Goal: Task Accomplishment & Management: Manage account settings

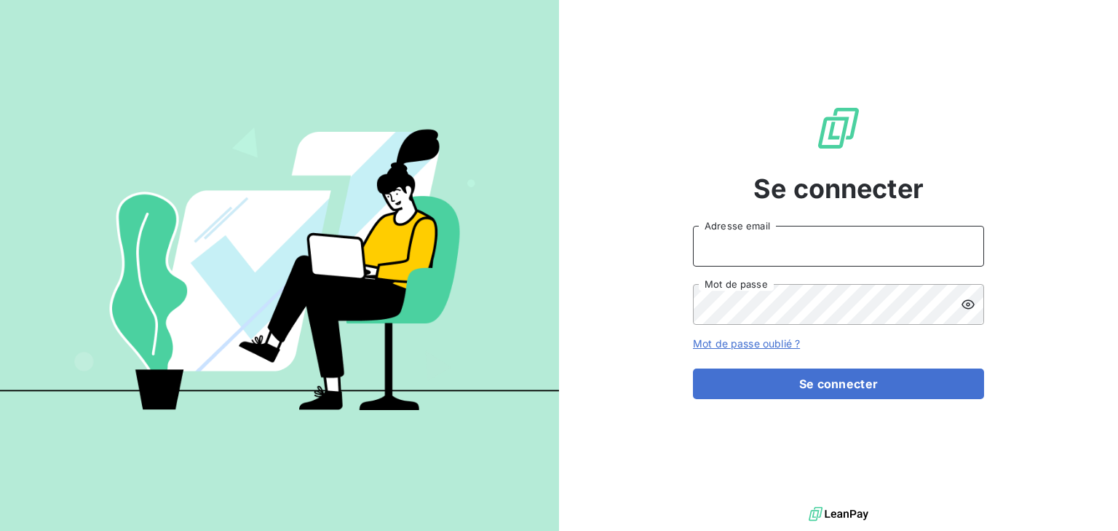
click at [734, 249] on input "Adresse email" at bounding box center [838, 246] width 291 height 41
type input "goncalves@sem-espaces-verts.fr"
click at [693, 368] on button "Se connecter" at bounding box center [838, 383] width 291 height 31
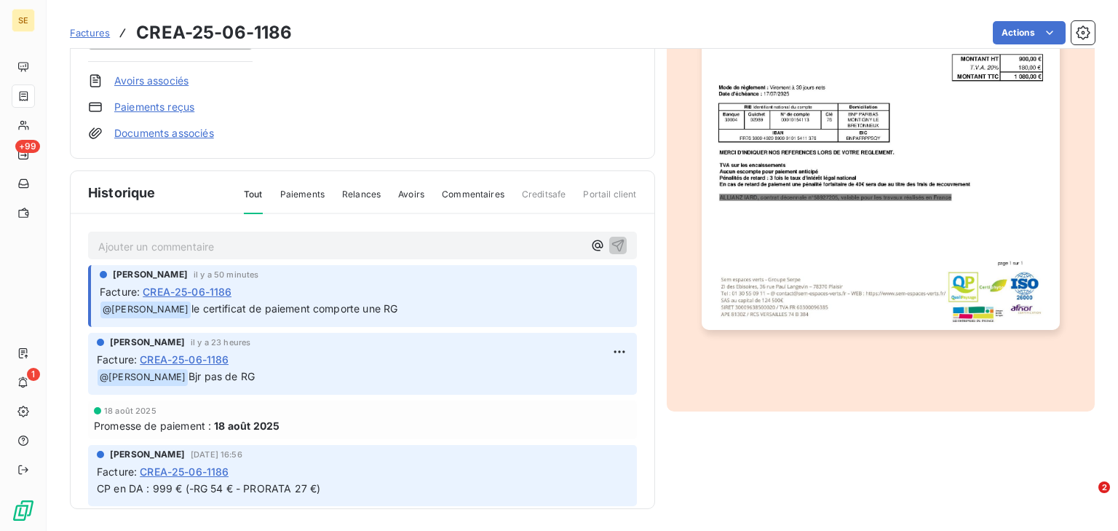
scroll to position [83, 0]
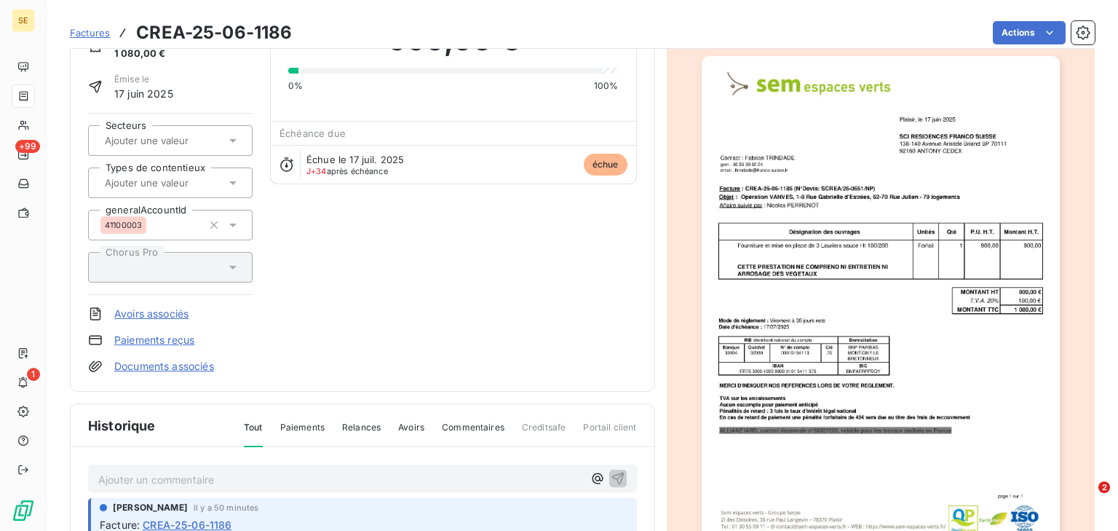
click at [177, 364] on link "Documents associés" at bounding box center [164, 366] width 100 height 15
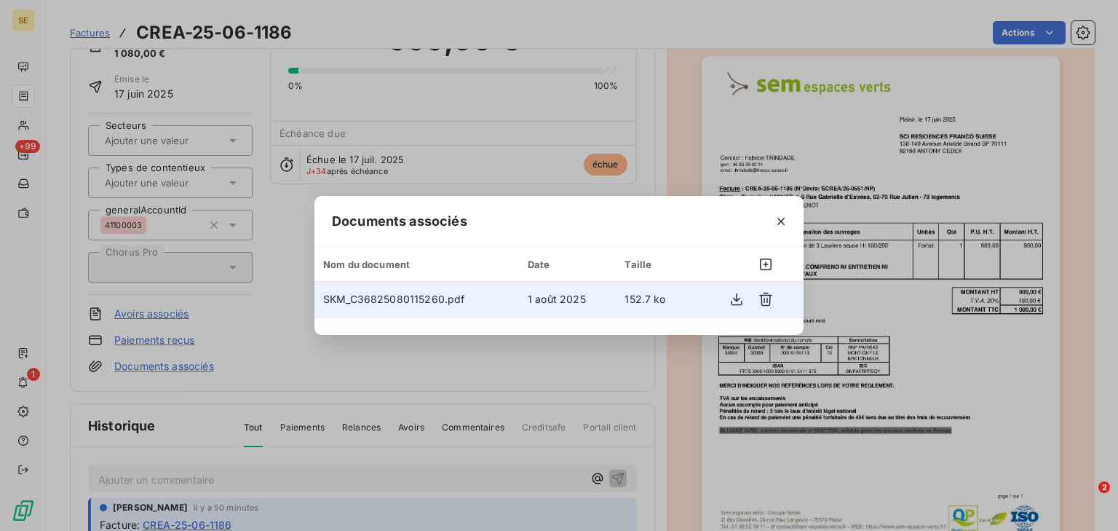
click at [392, 296] on span "SKM_C36825080115260.pdf" at bounding box center [393, 299] width 141 height 12
click at [730, 298] on icon "button" at bounding box center [736, 299] width 15 height 15
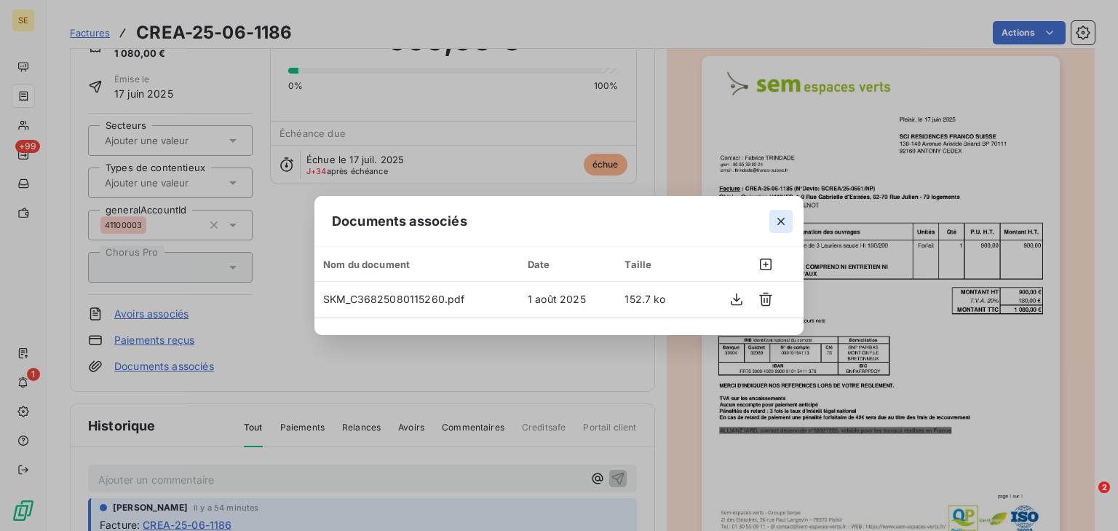
click at [774, 222] on icon "button" at bounding box center [781, 221] width 15 height 15
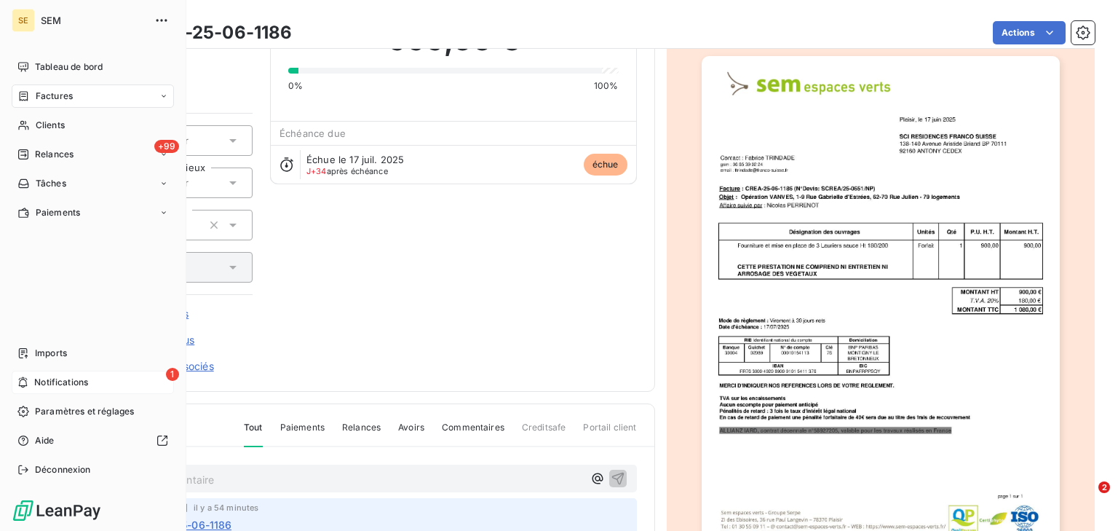
click at [35, 381] on span "Notifications" at bounding box center [61, 381] width 54 height 13
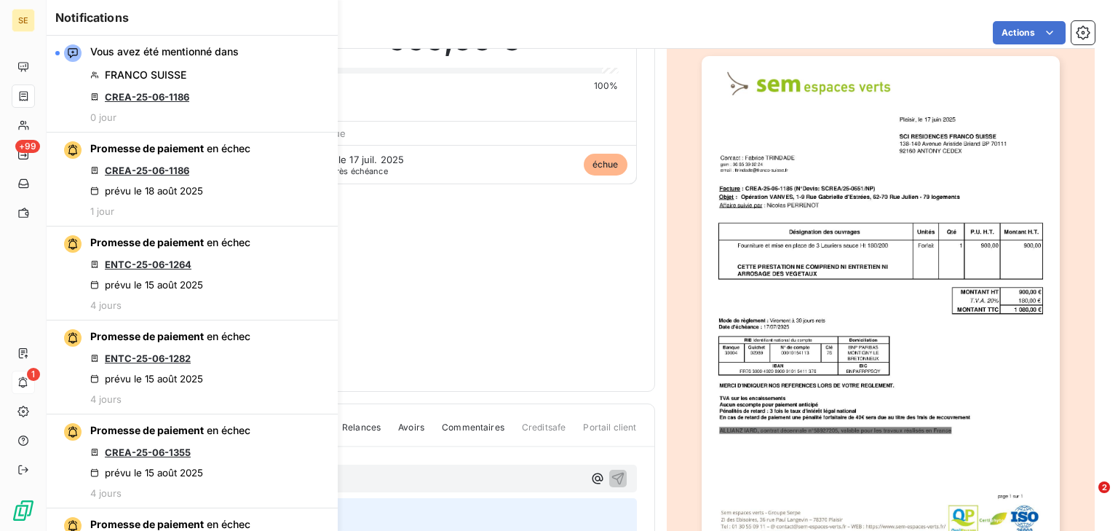
click at [381, 23] on div "Actions" at bounding box center [701, 32] width 785 height 23
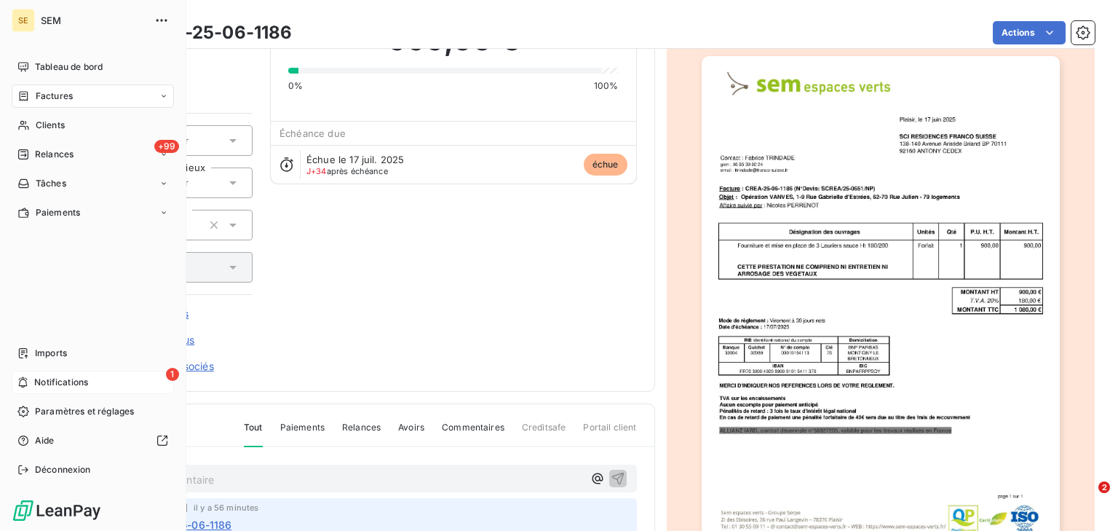
click at [79, 373] on div "1 Notifications" at bounding box center [93, 381] width 162 height 23
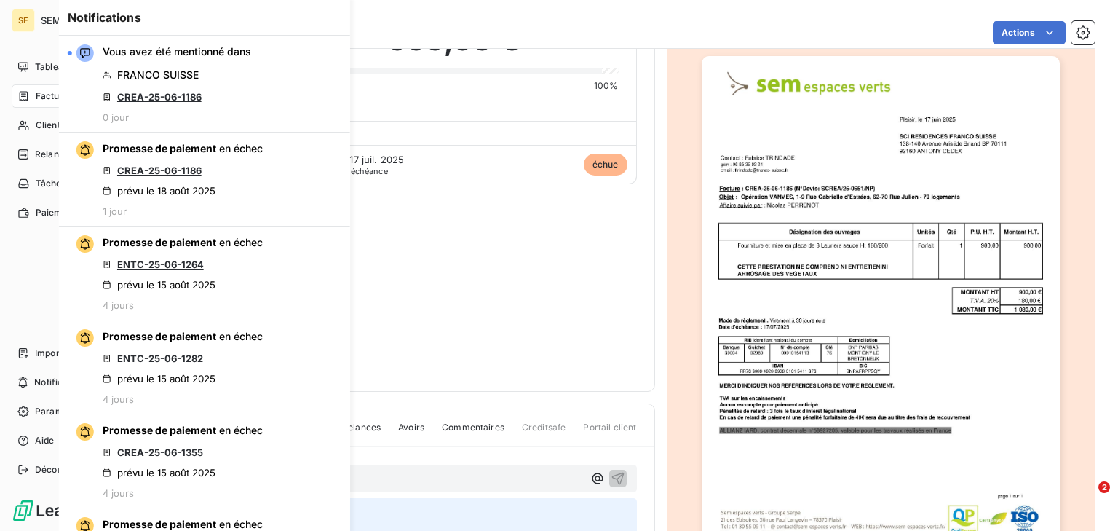
click at [9, 64] on div "SE SEM Tableau de bord Factures Clients +99 Relances Tâches Paiements Imports 1…" at bounding box center [93, 265] width 186 height 531
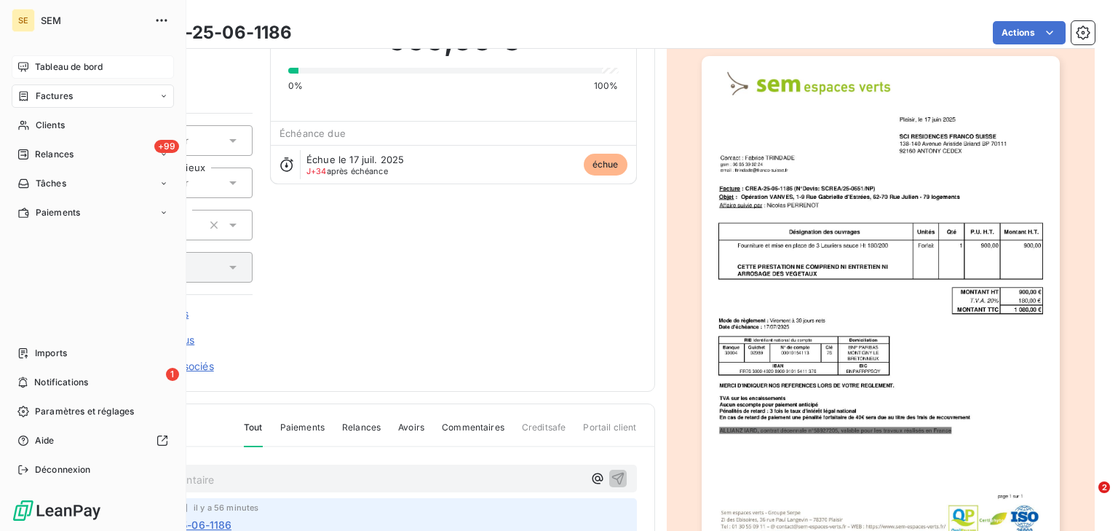
click at [39, 65] on span "Tableau de bord" at bounding box center [69, 66] width 68 height 13
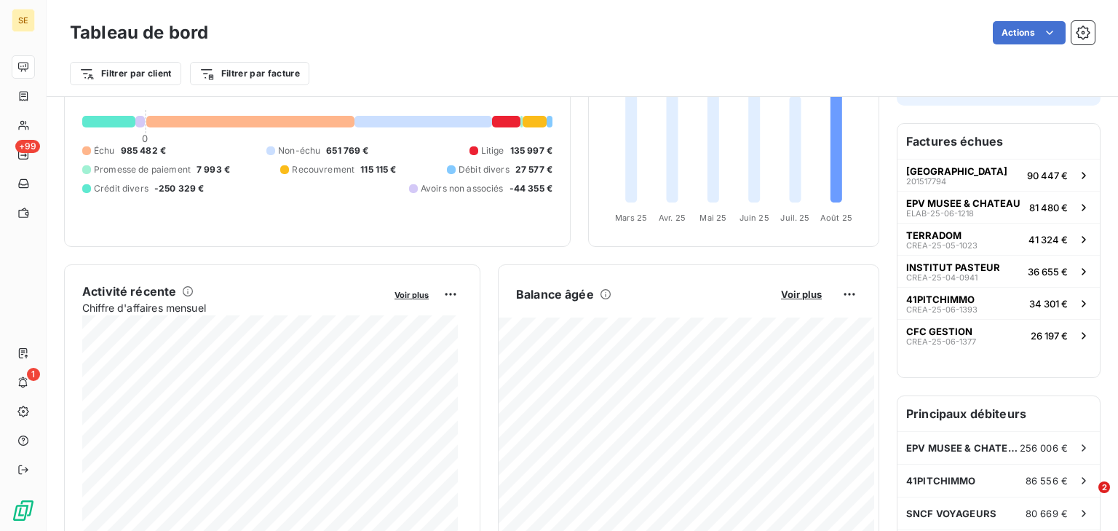
scroll to position [116, 0]
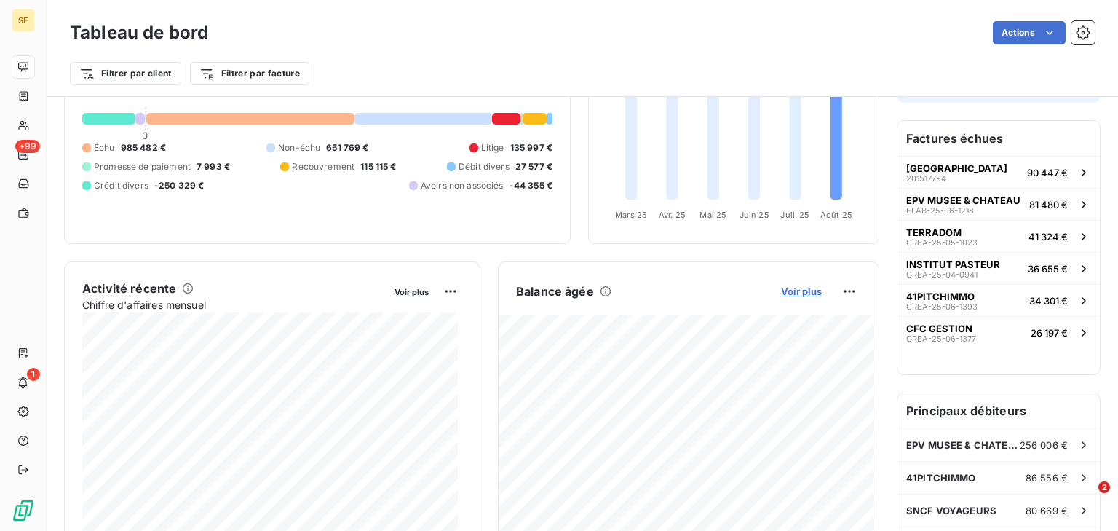
click at [798, 292] on span "Voir plus" at bounding box center [801, 291] width 41 height 12
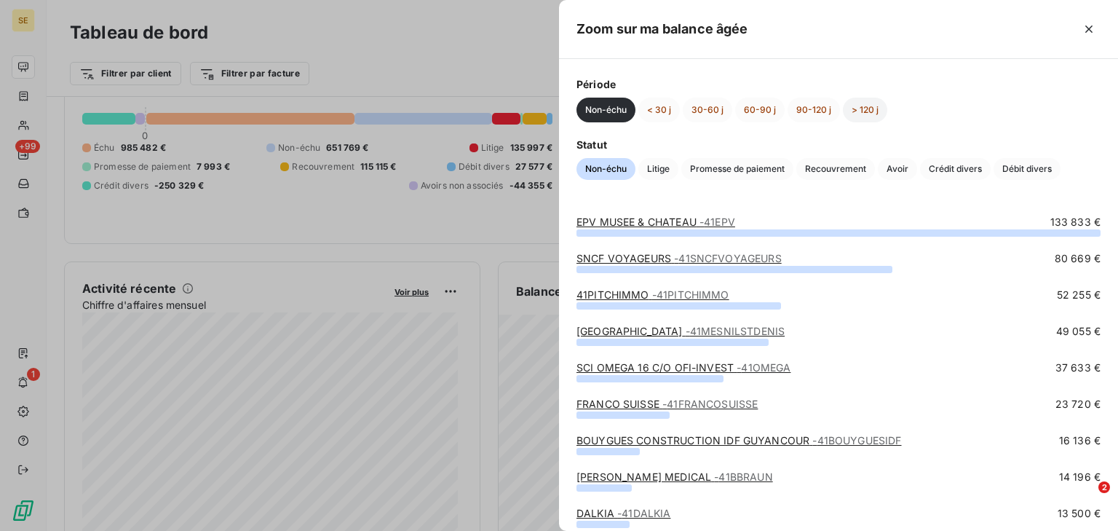
click at [859, 108] on button "> 120 j" at bounding box center [865, 110] width 44 height 25
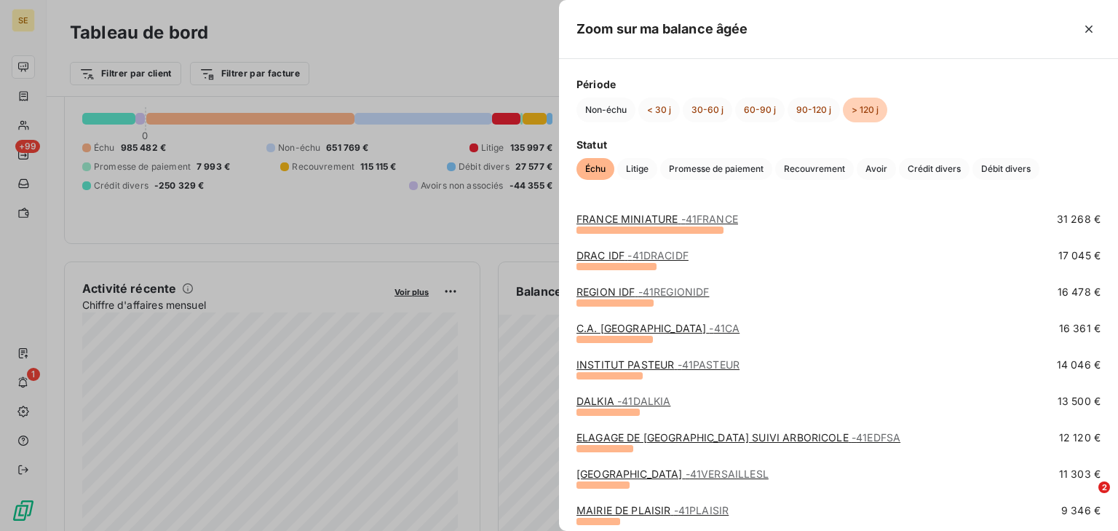
scroll to position [58, 0]
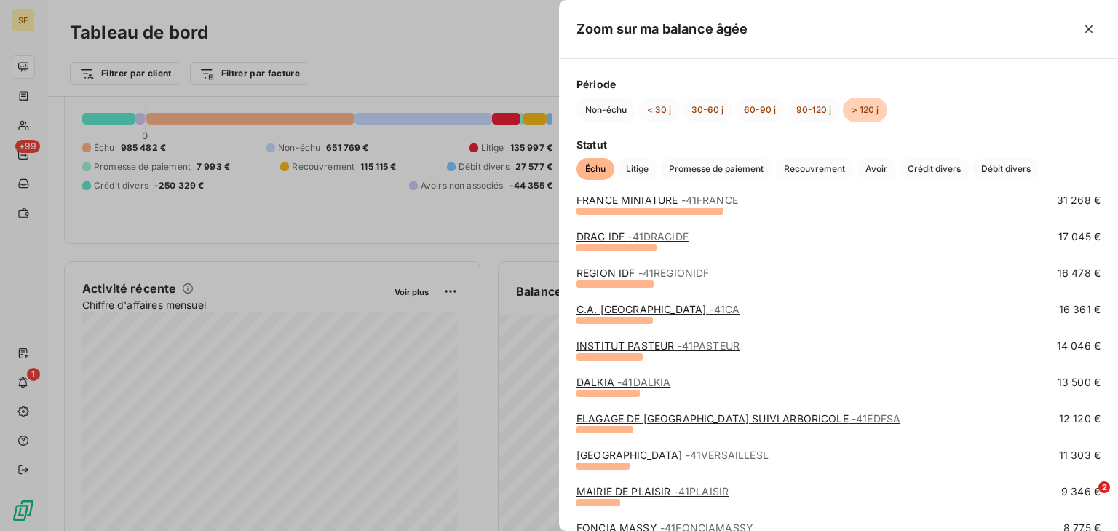
click at [686, 199] on span "- 41FRANCE" at bounding box center [709, 200] width 57 height 12
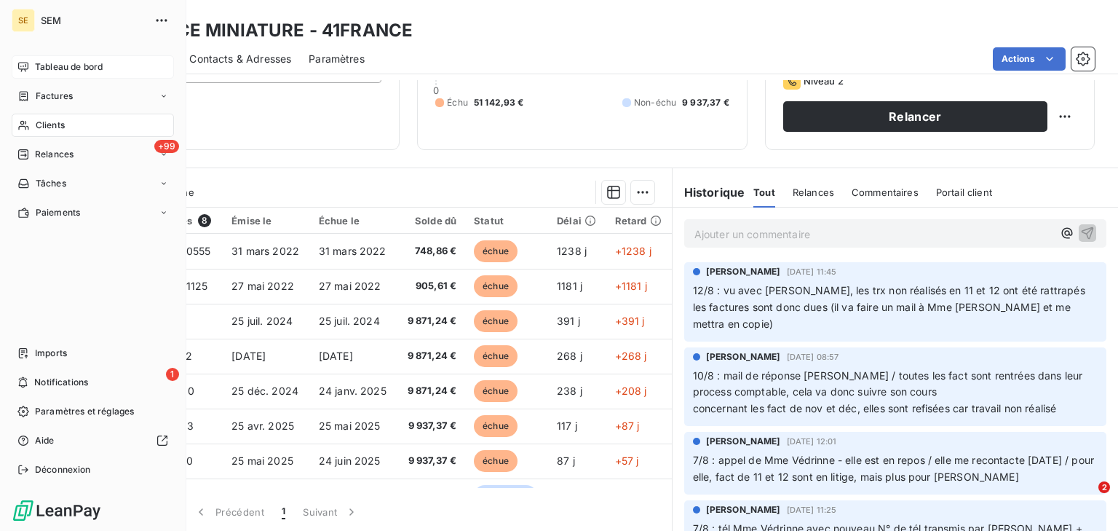
click at [47, 64] on span "Tableau de bord" at bounding box center [69, 66] width 68 height 13
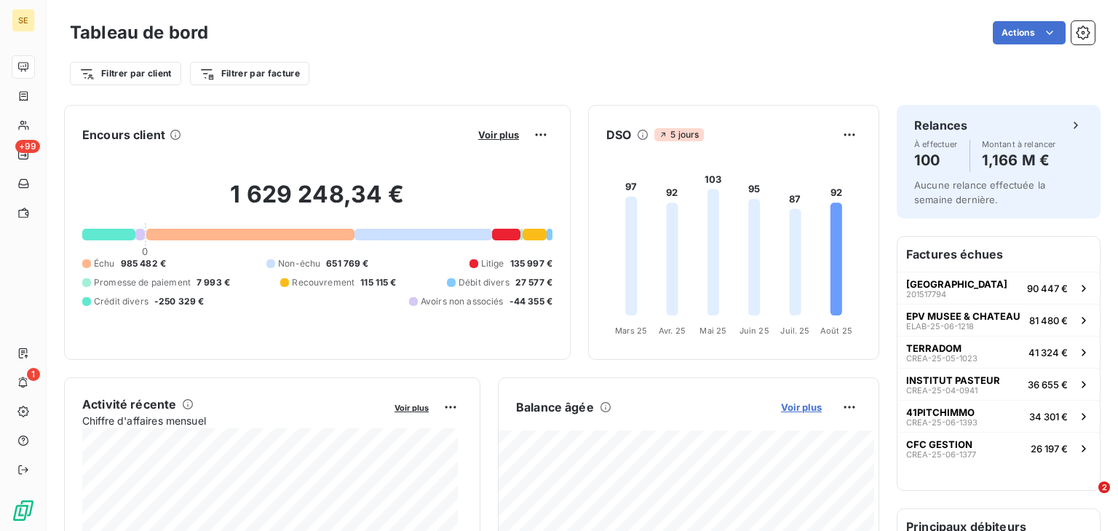
click at [799, 402] on span "Voir plus" at bounding box center [801, 407] width 41 height 12
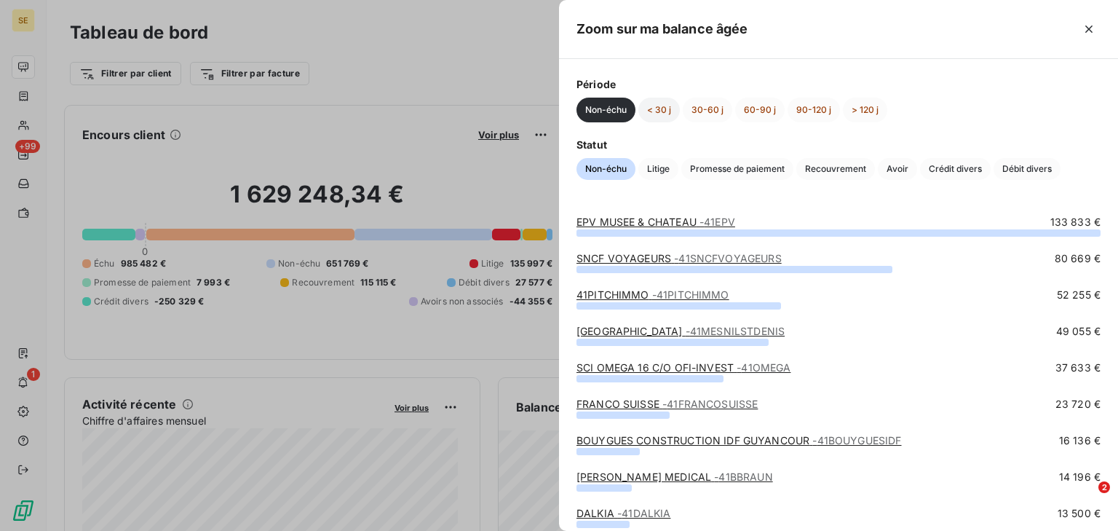
click at [653, 106] on button "< 30 j" at bounding box center [658, 110] width 41 height 25
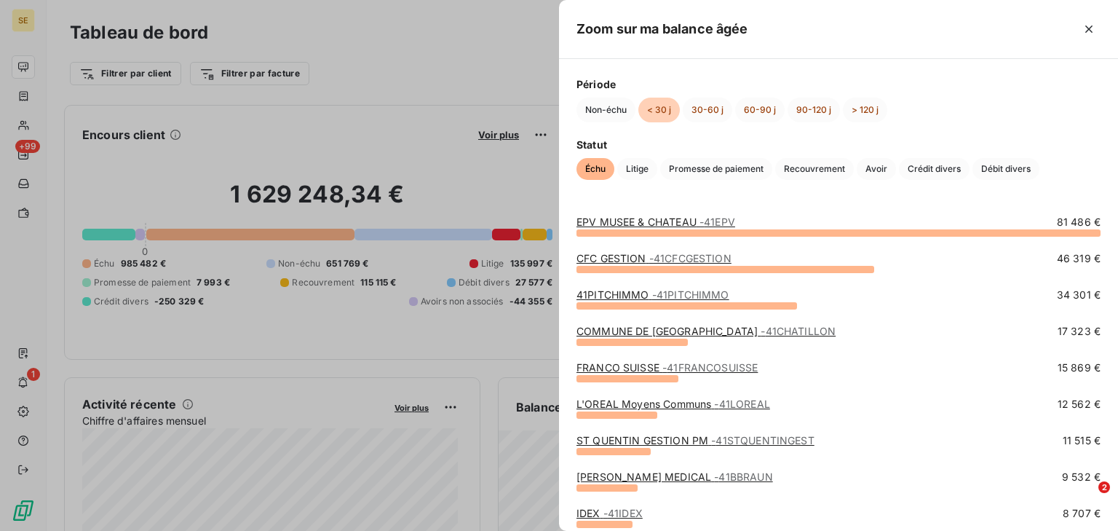
click at [156, 50] on div at bounding box center [559, 265] width 1118 height 531
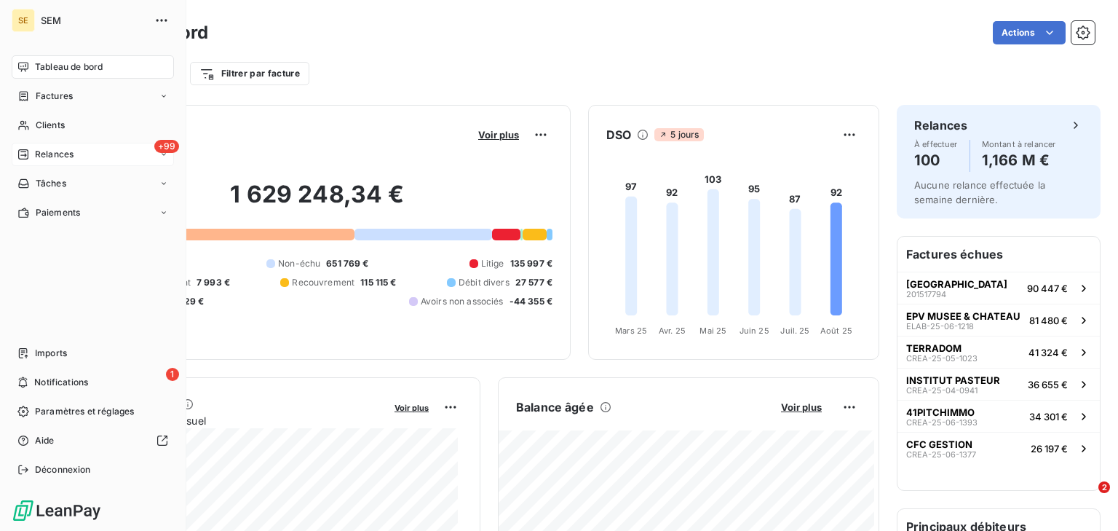
click at [55, 156] on span "Relances" at bounding box center [54, 154] width 39 height 13
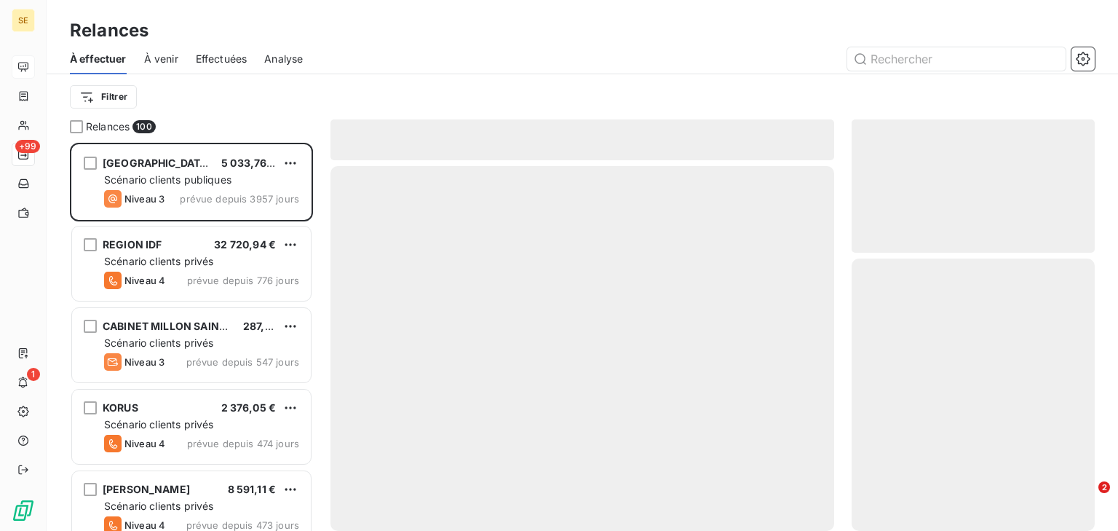
scroll to position [378, 234]
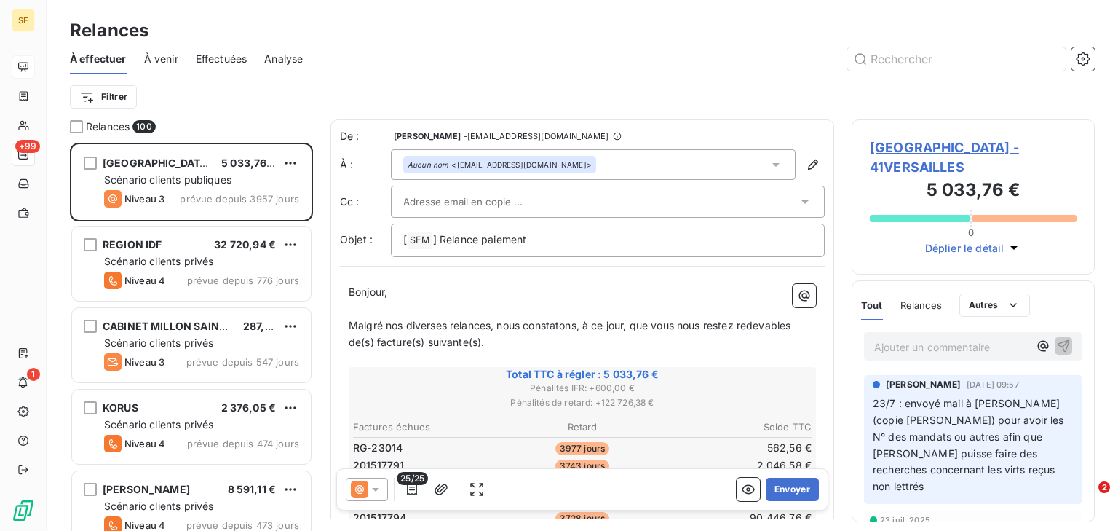
click at [206, 57] on span "Effectuées" at bounding box center [222, 59] width 52 height 15
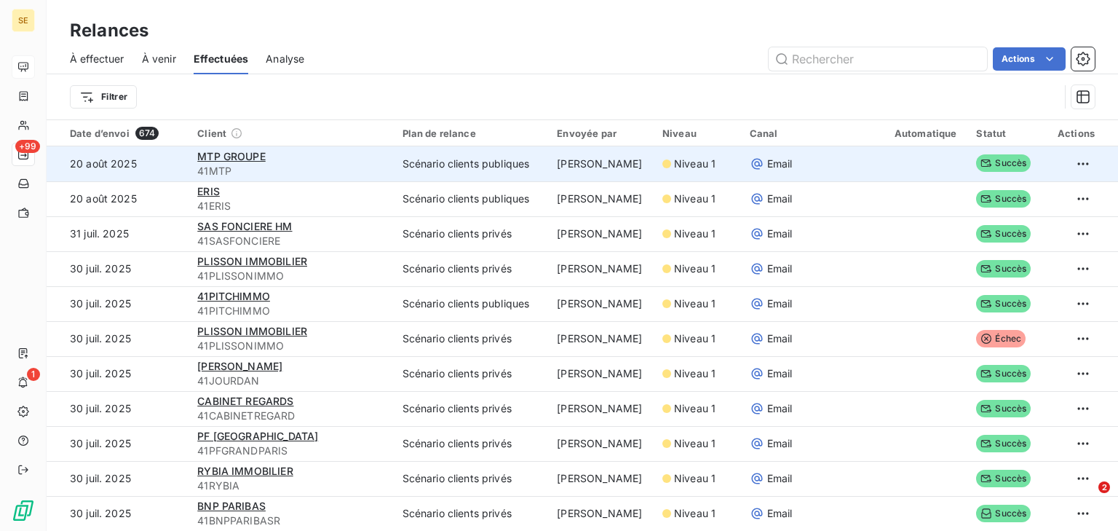
click at [180, 166] on td "20 août 2025" at bounding box center [118, 163] width 142 height 35
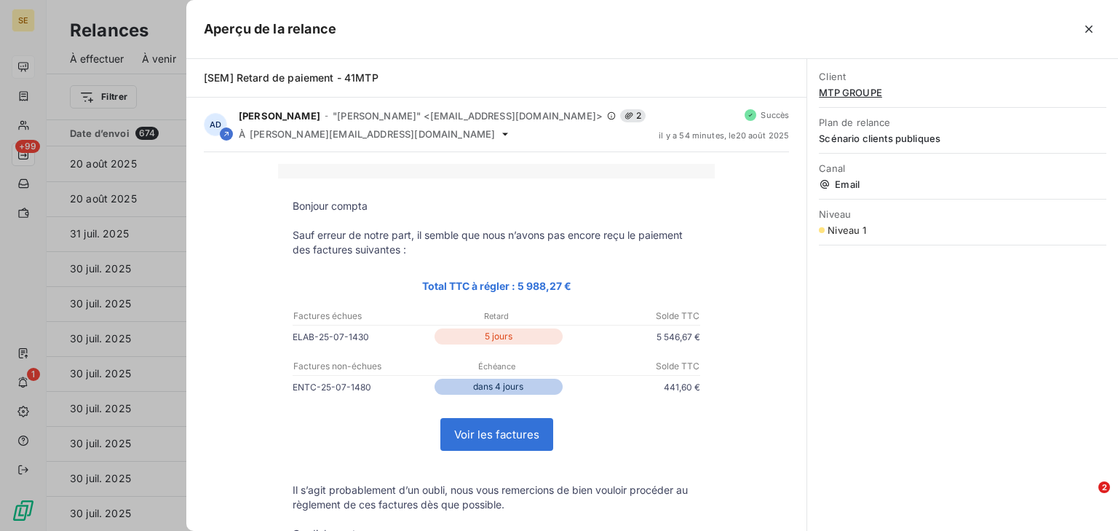
click at [850, 90] on span "MTP GROUPE" at bounding box center [962, 93] width 287 height 12
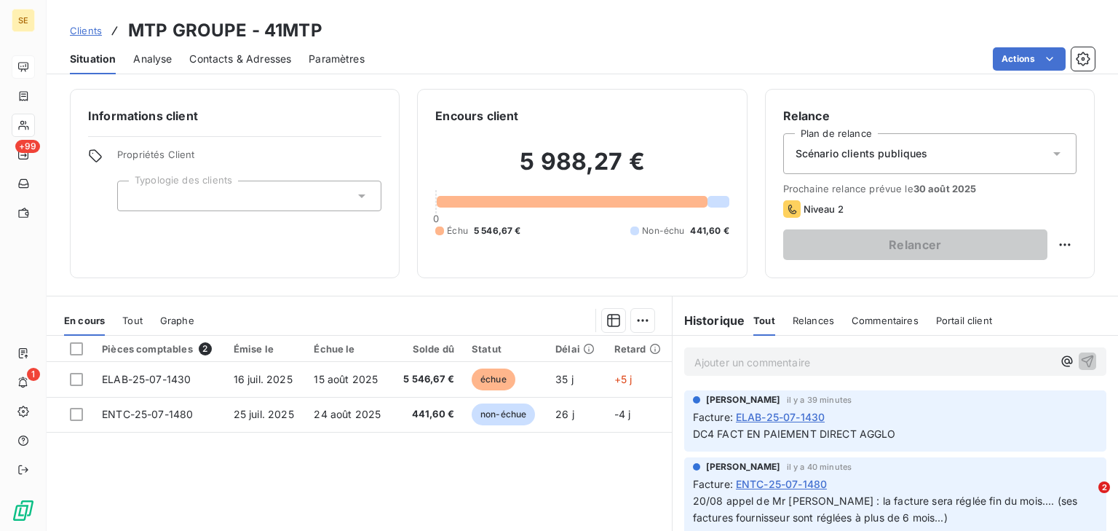
scroll to position [58, 0]
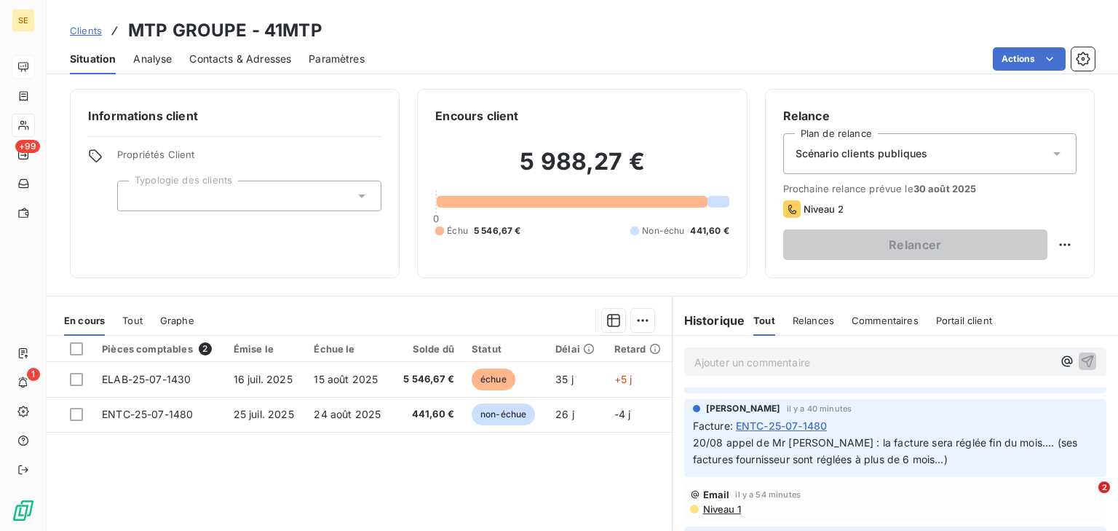
click at [138, 314] on span "Tout" at bounding box center [132, 320] width 20 height 12
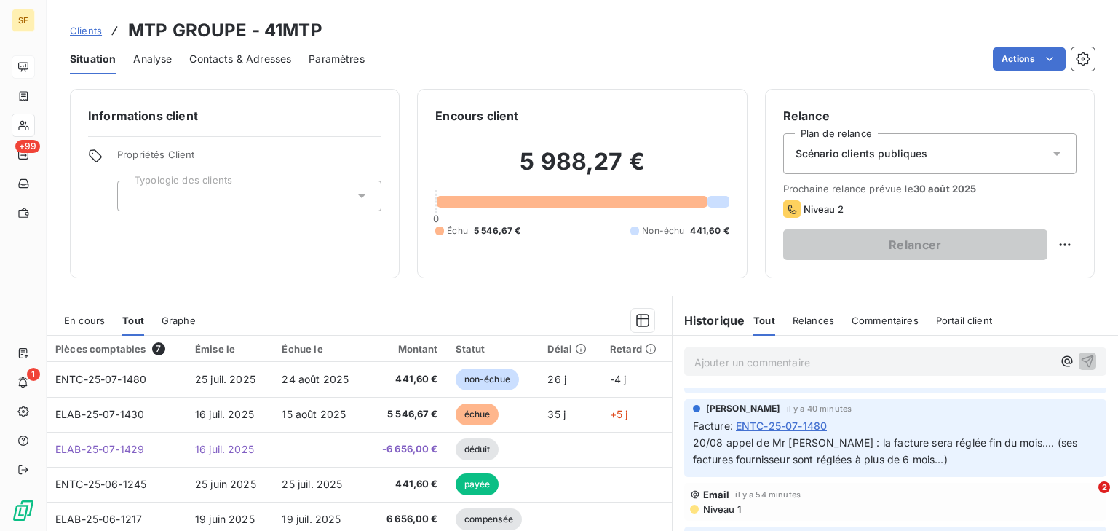
click at [100, 317] on span "En cours" at bounding box center [84, 320] width 41 height 12
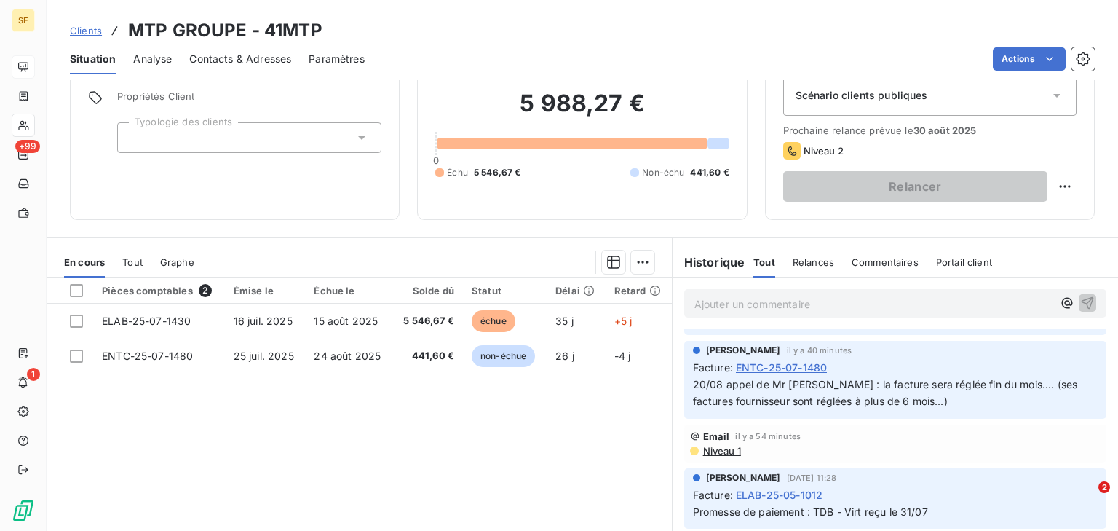
click at [713, 448] on span "Niveau 1" at bounding box center [721, 451] width 39 height 12
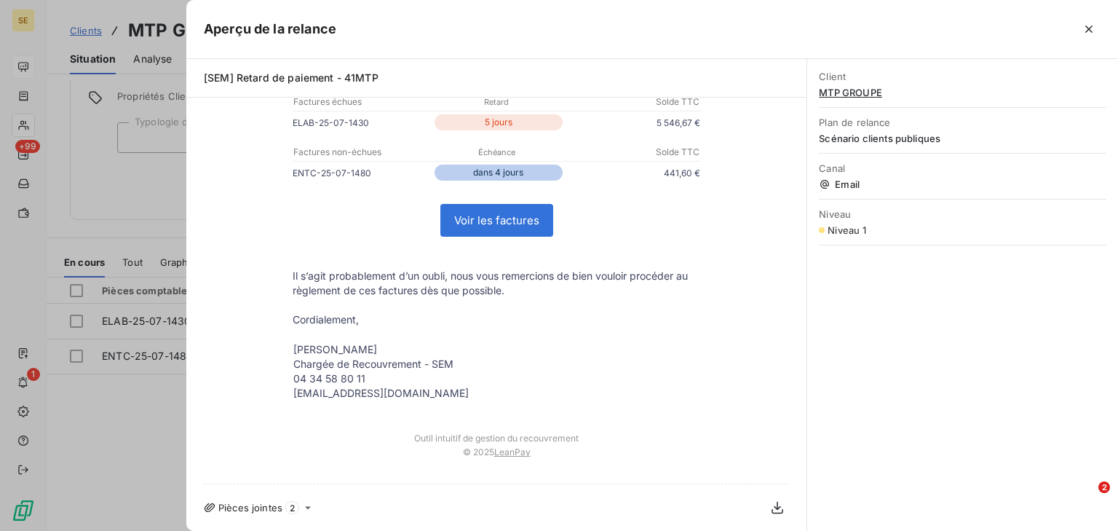
scroll to position [0, 0]
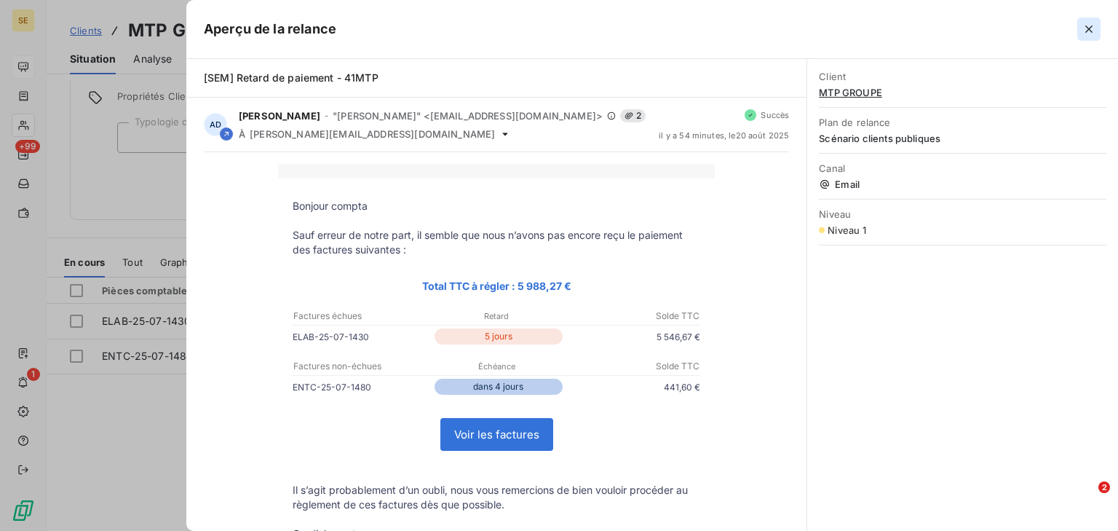
click at [1082, 29] on icon "button" at bounding box center [1088, 29] width 15 height 15
